Goal: Information Seeking & Learning: Learn about a topic

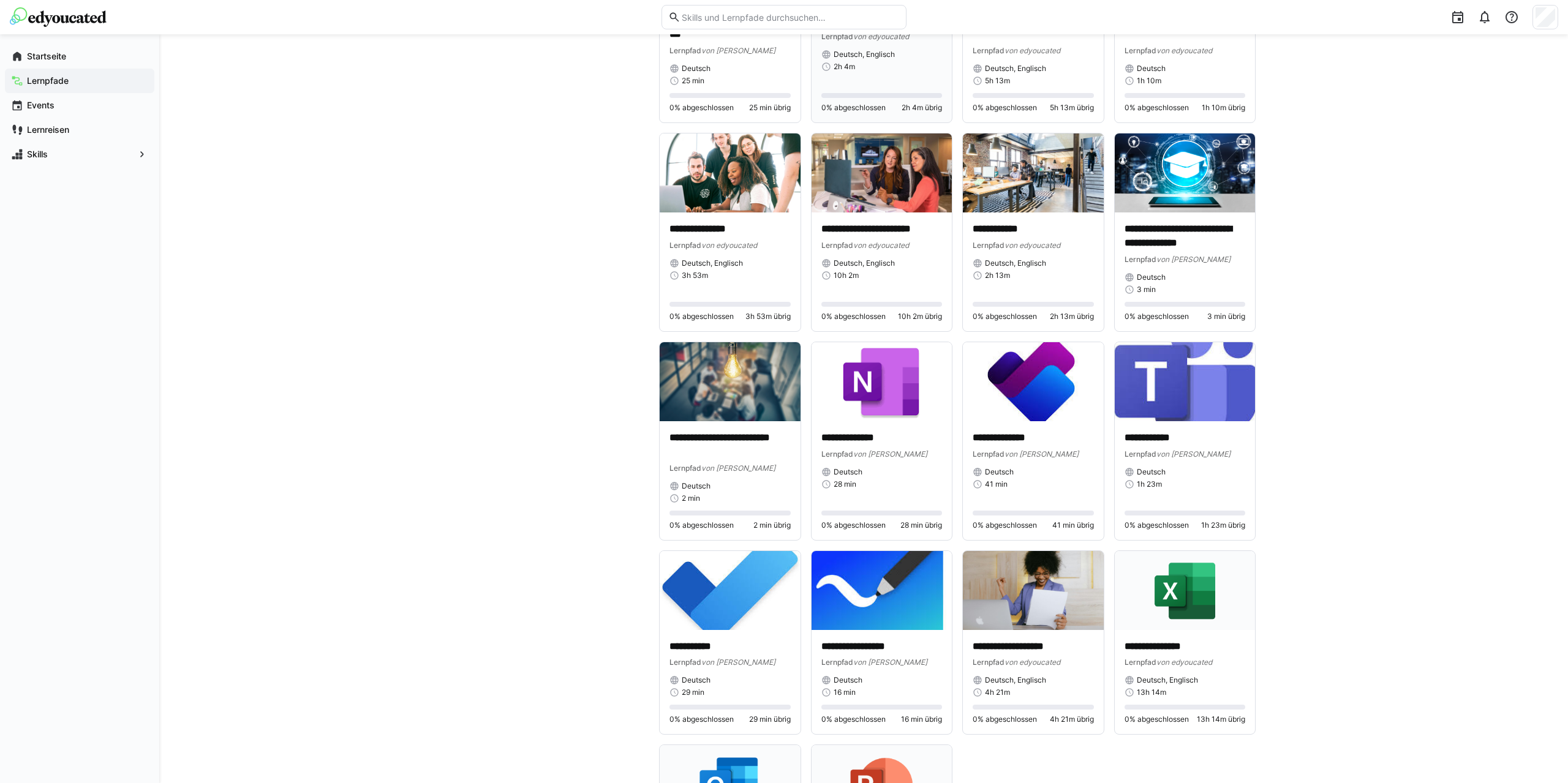
scroll to position [1551, 0]
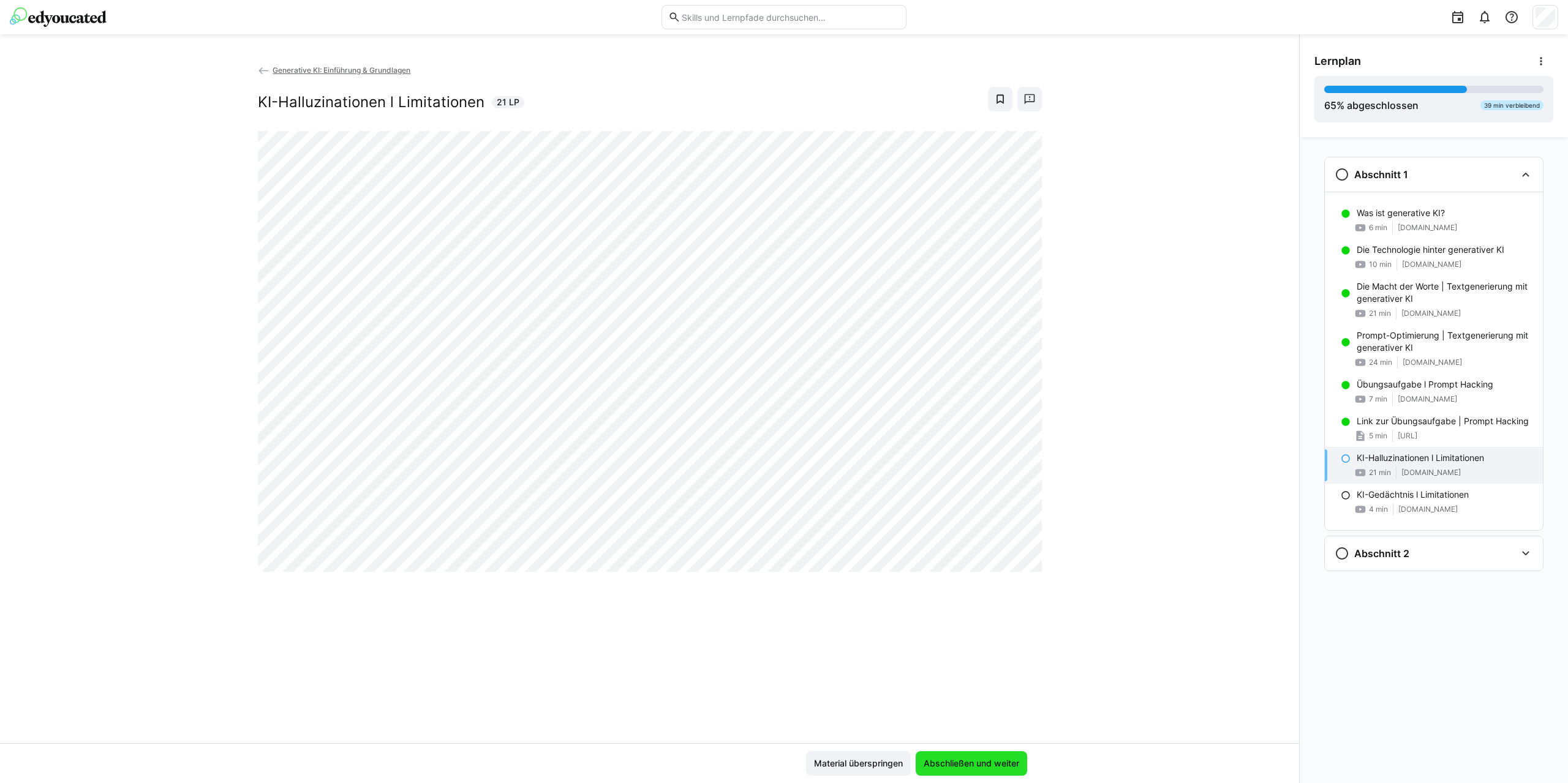
click at [971, 770] on span "Abschließen und weiter" at bounding box center [971, 763] width 111 height 24
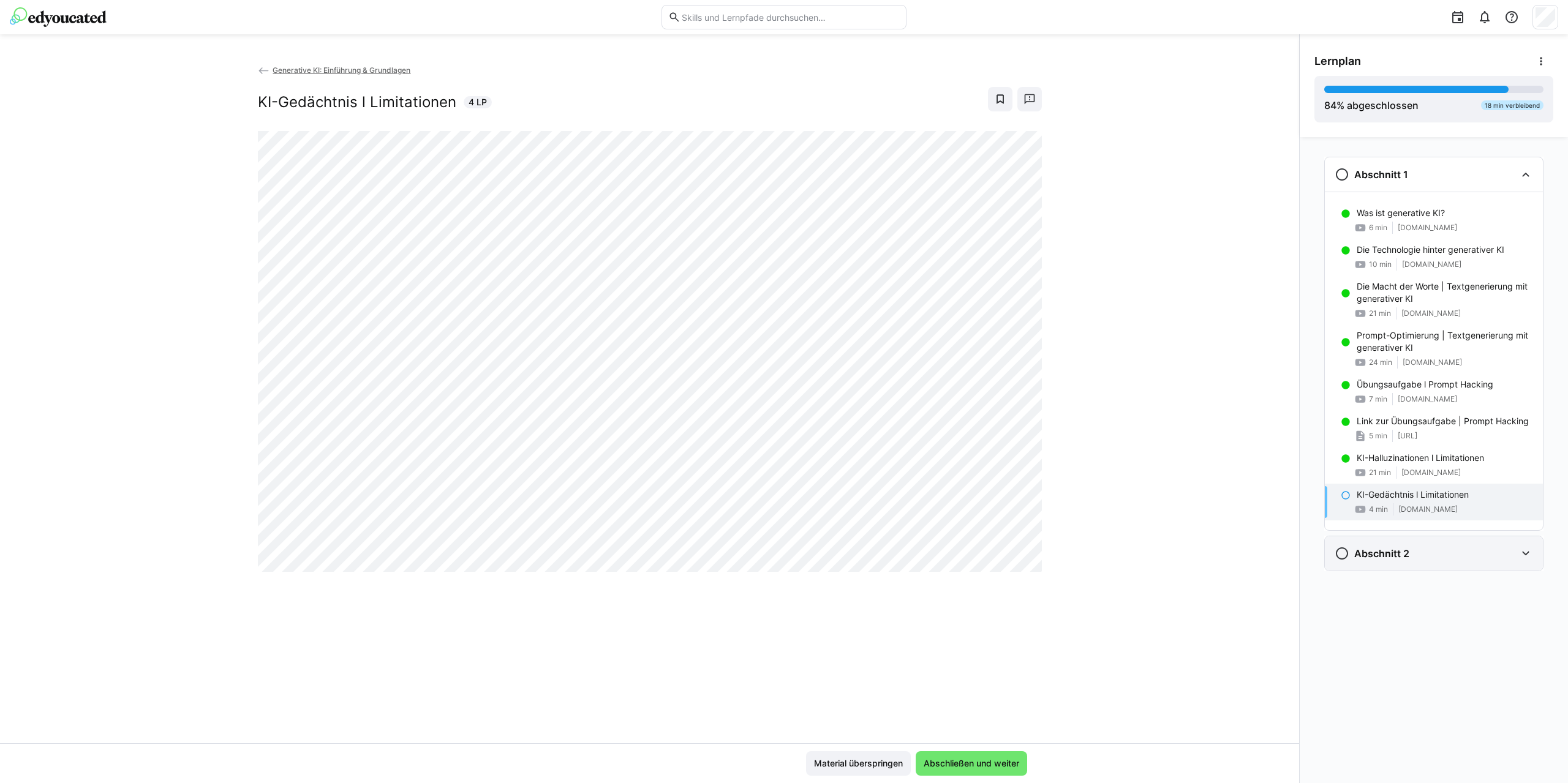
click at [1529, 560] on eds-icon at bounding box center [1525, 553] width 15 height 15
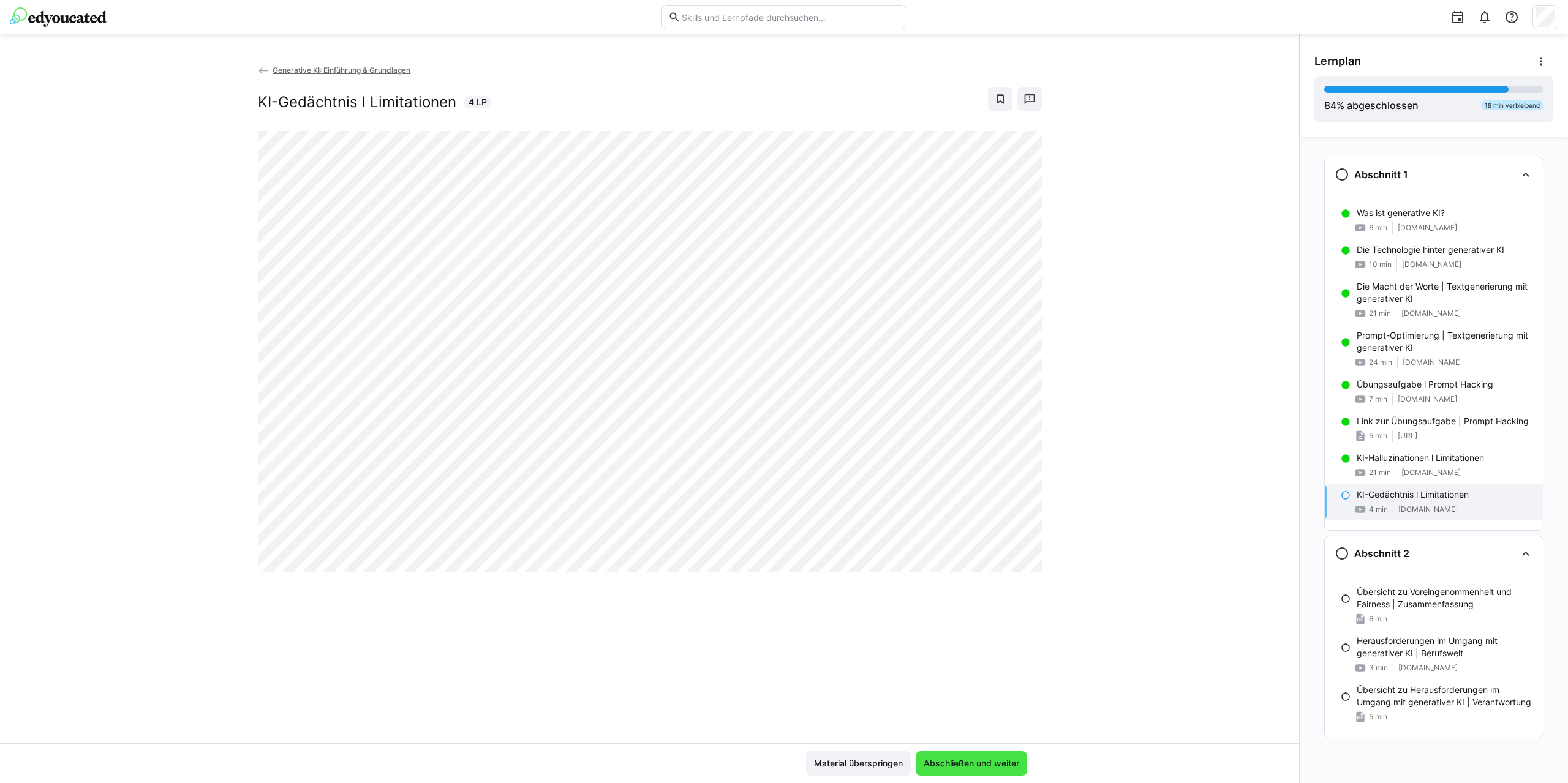
click at [1009, 763] on span "Abschließen und weiter" at bounding box center [971, 764] width 99 height 13
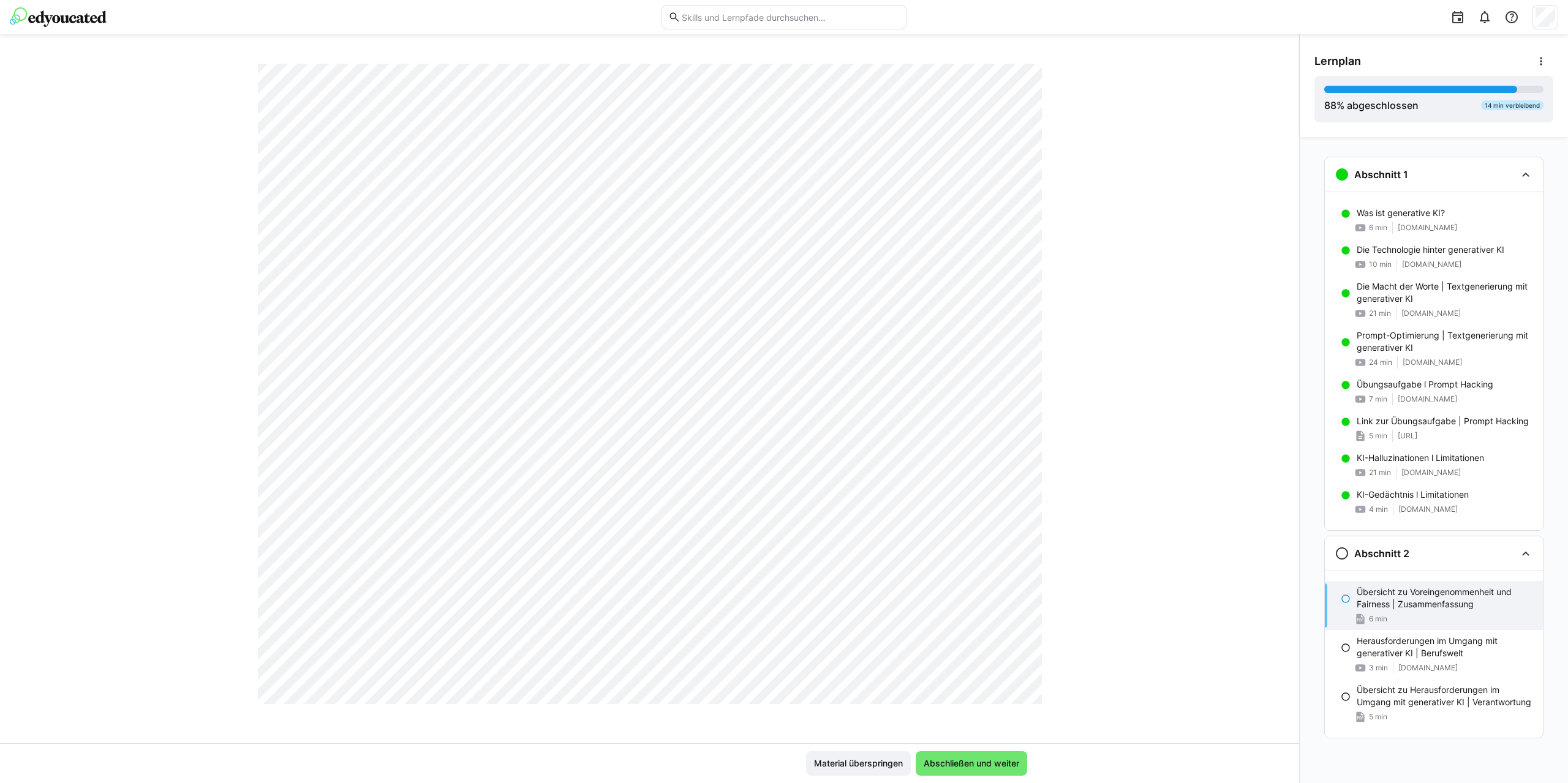
scroll to position [1617, 0]
click at [969, 758] on span "Abschließen und weiter" at bounding box center [971, 764] width 99 height 13
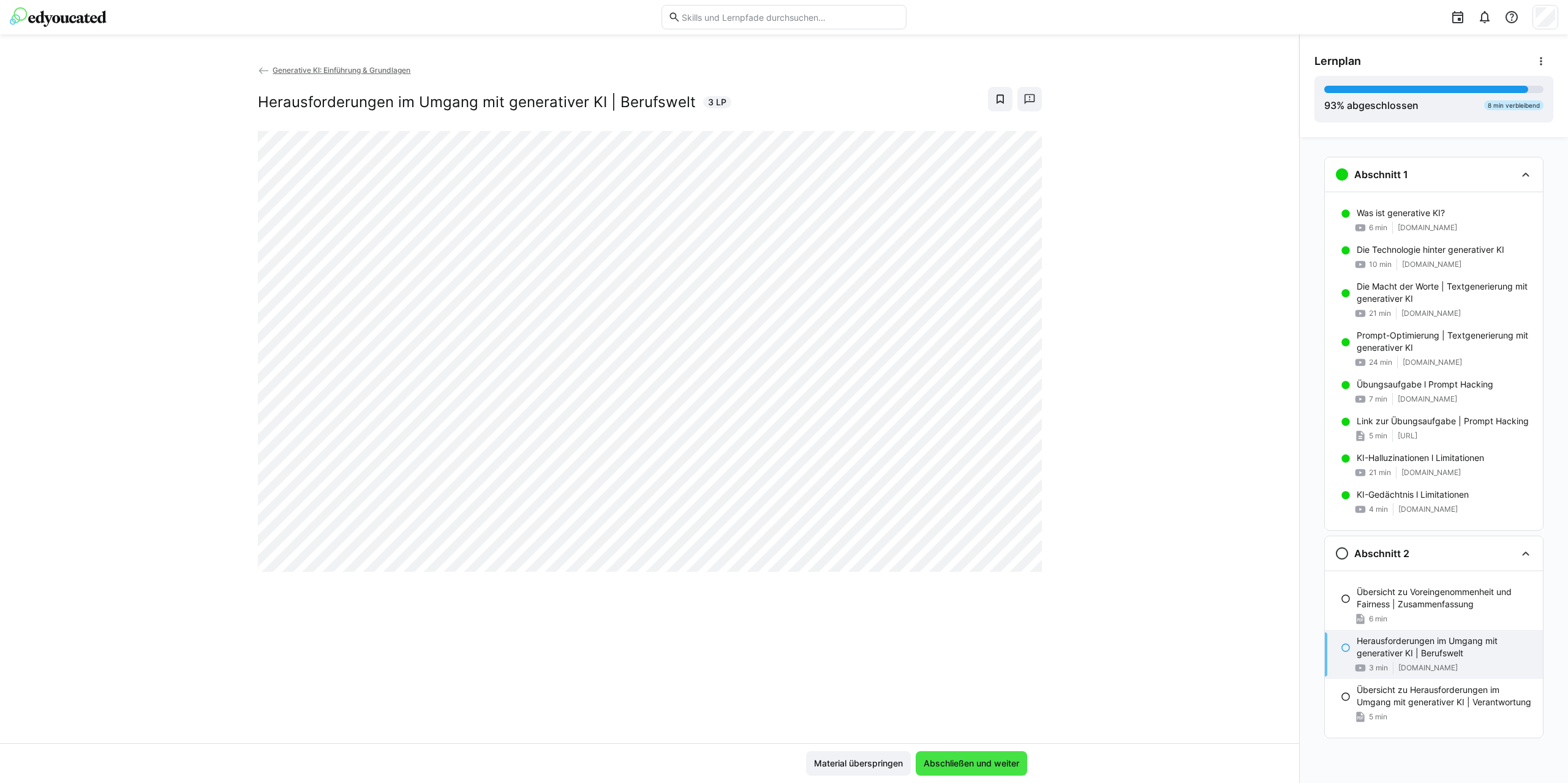
scroll to position [0, 0]
click at [934, 768] on span "Abschließen und weiter" at bounding box center [971, 764] width 99 height 13
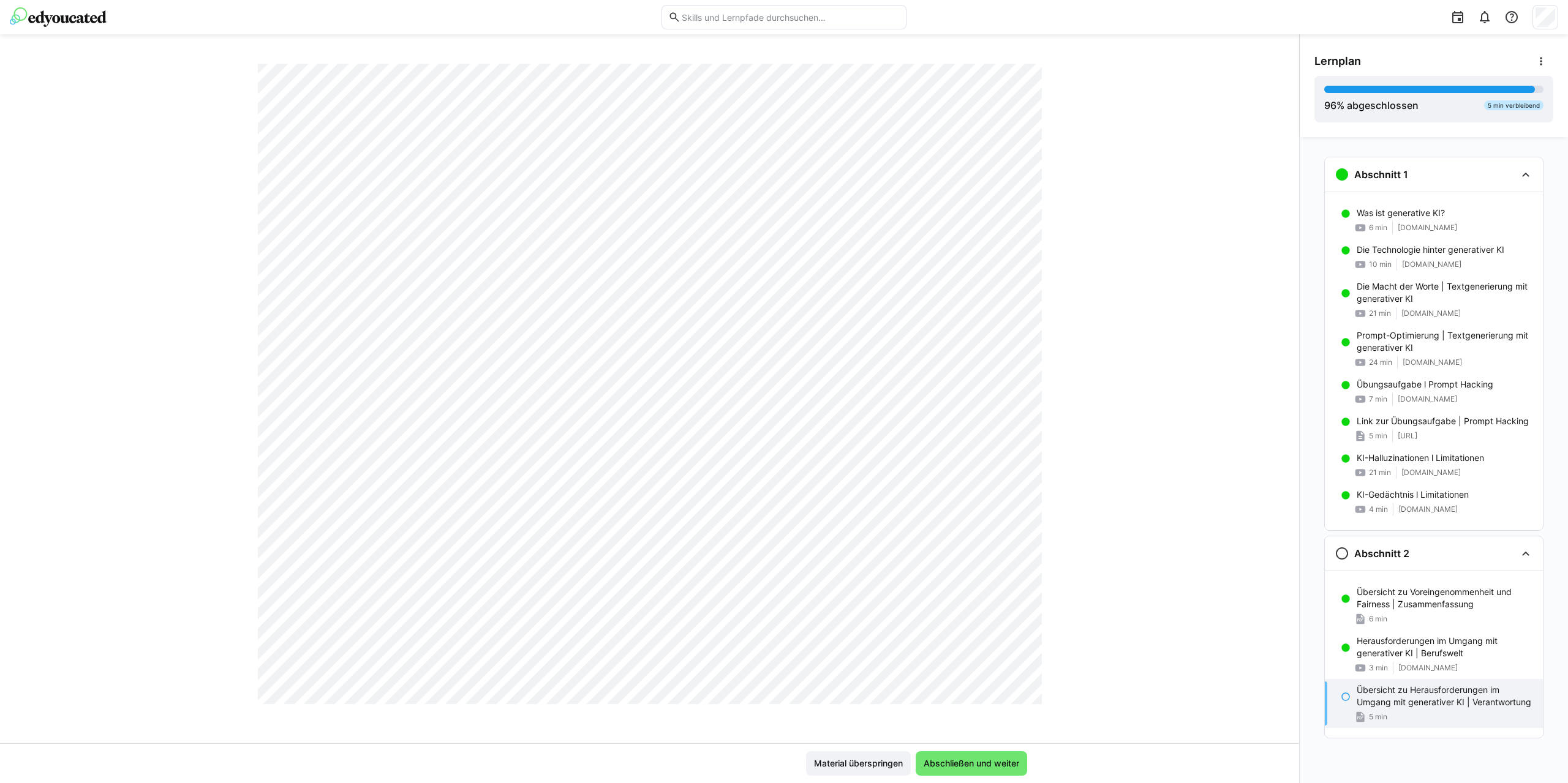
scroll to position [1617, 0]
click at [986, 771] on span "Abschließen und weiter" at bounding box center [971, 763] width 111 height 24
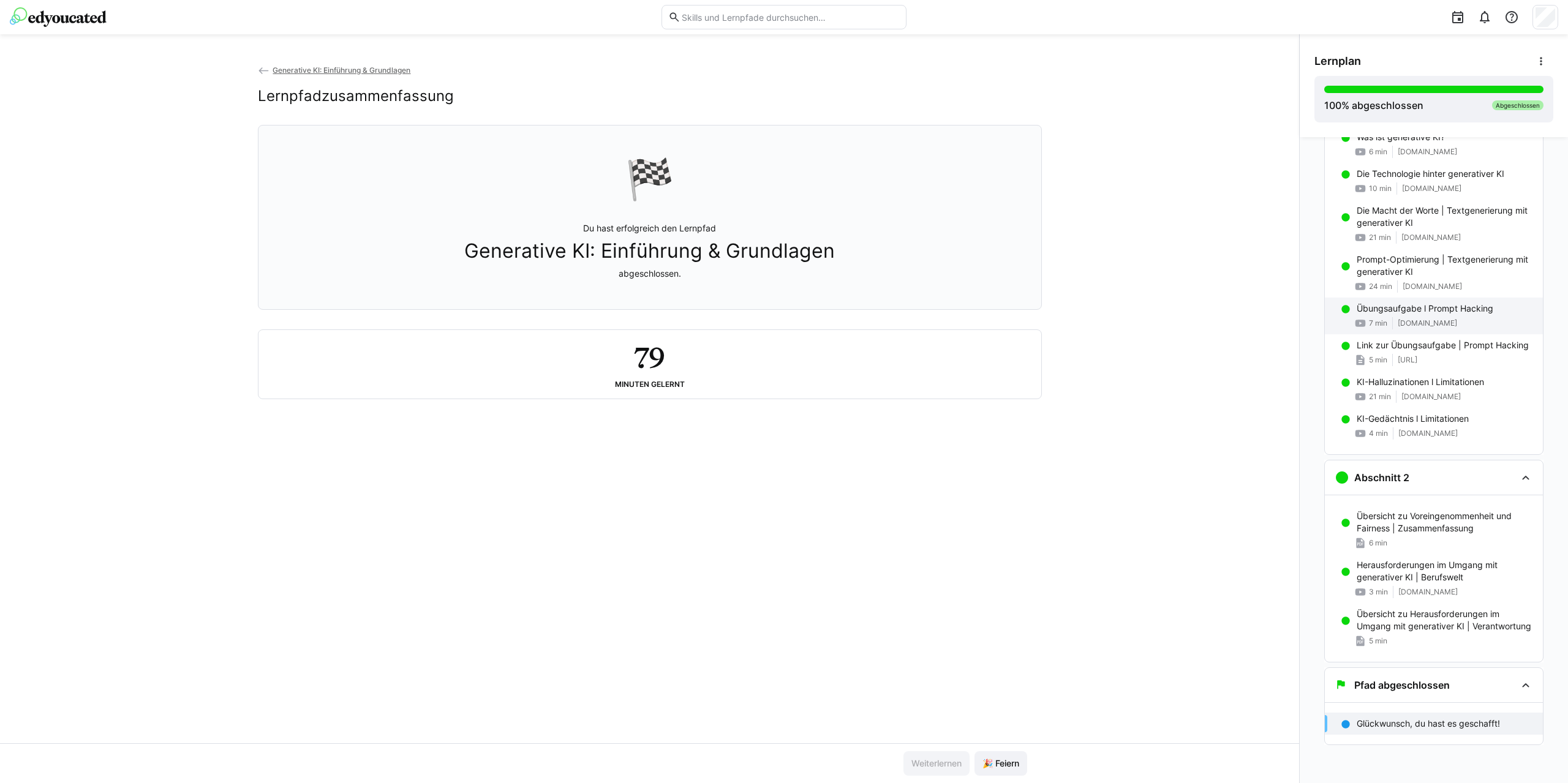
scroll to position [0, 0]
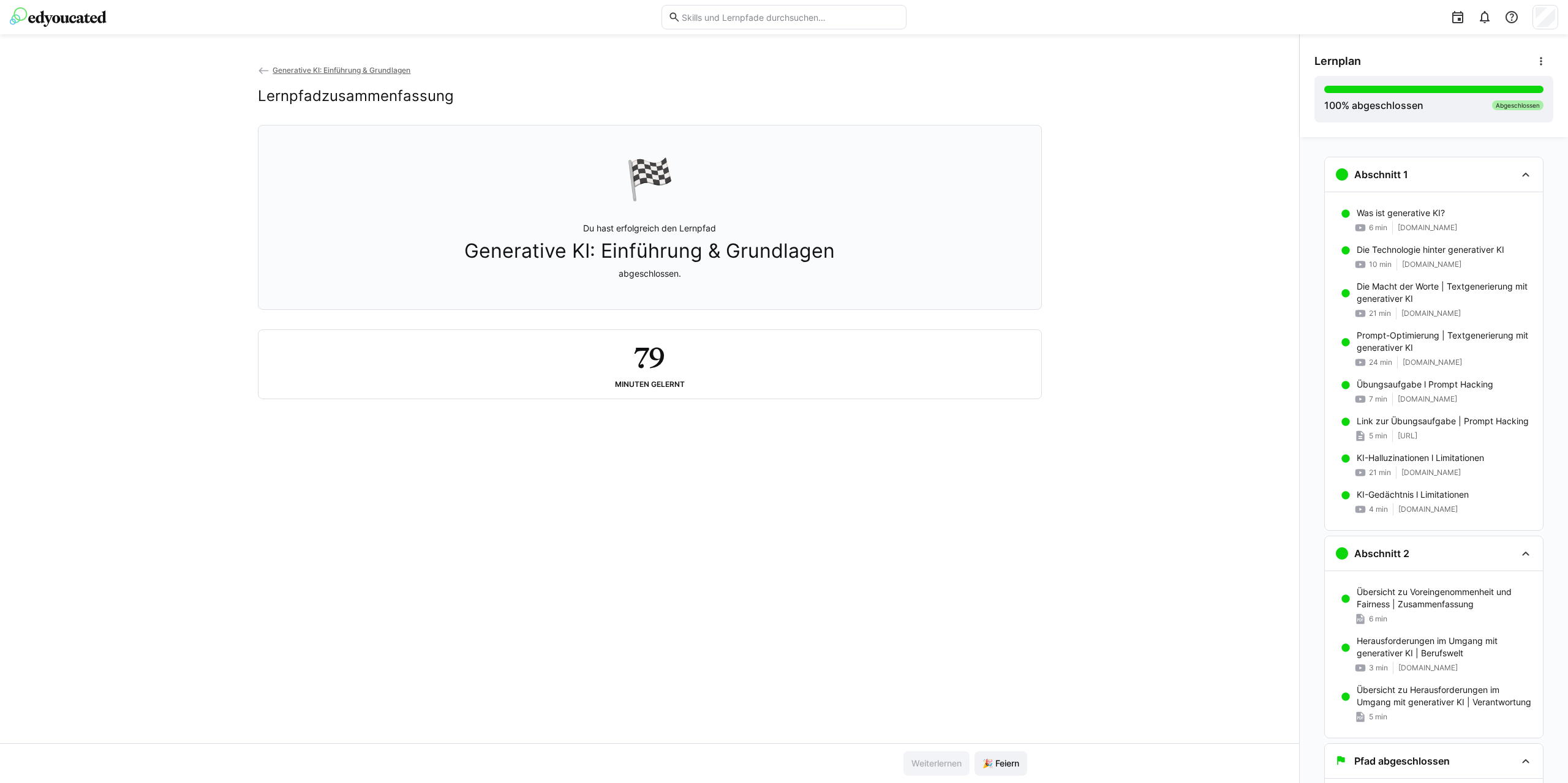
click at [317, 70] on span "Generative KI: Einführung & Grundlagen" at bounding box center [341, 69] width 137 height 9
